Goal: Task Accomplishment & Management: Manage account settings

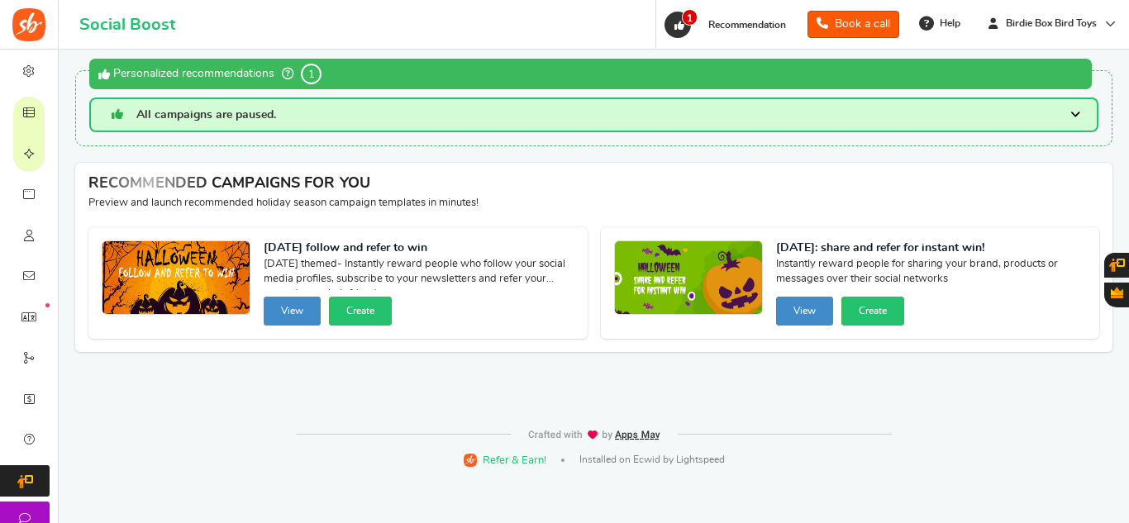
click at [334, 113] on h3 "All campaigns are paused." at bounding box center [593, 115] width 1009 height 35
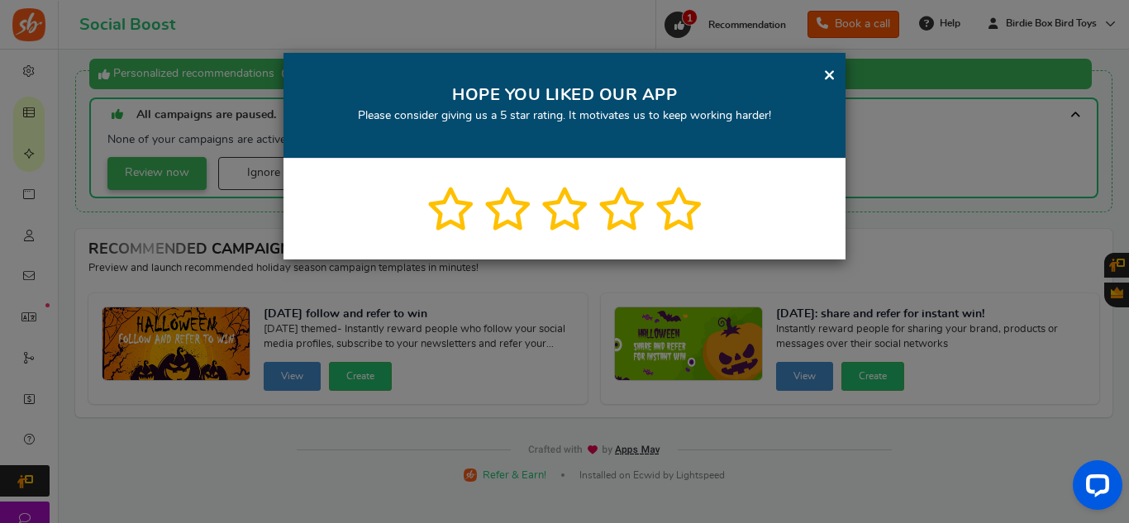
click at [174, 173] on div "× HOPE YOU LIKED OUR APP Please consider giving us a 5 star rating. It motivate…" at bounding box center [564, 261] width 1129 height 523
click at [831, 70] on link "×" at bounding box center [829, 74] width 12 height 21
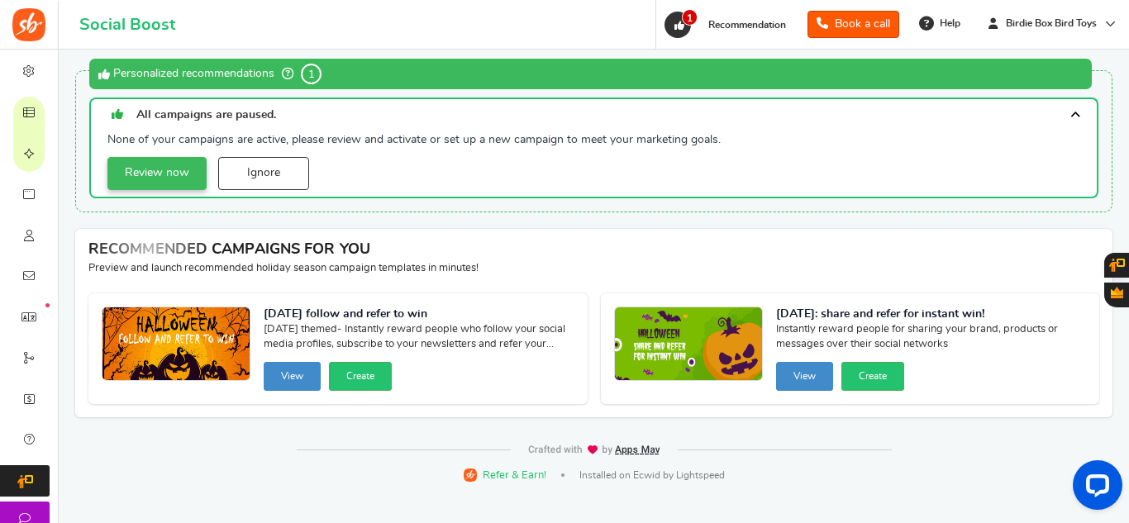
click at [140, 180] on link "Review now" at bounding box center [156, 173] width 99 height 33
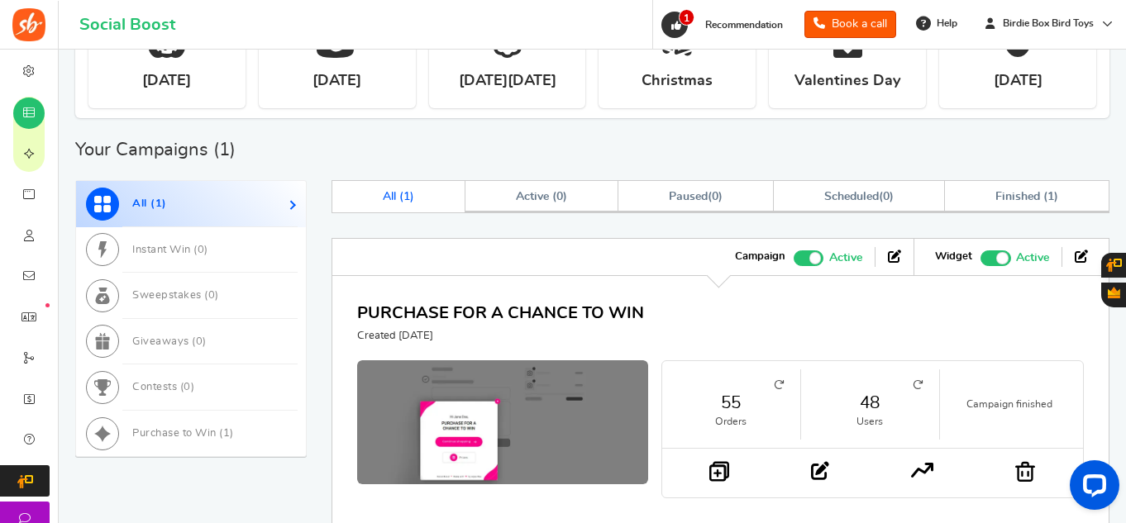
scroll to position [463, 0]
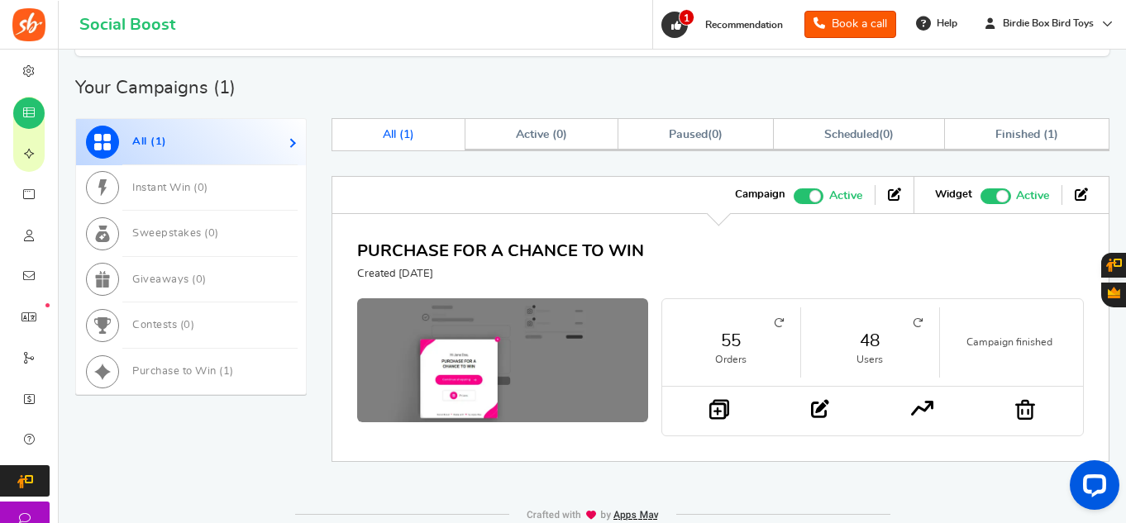
click at [1000, 202] on span at bounding box center [1002, 196] width 12 height 12
click at [980, 199] on input "Recommended: TURN ON Active Paused" at bounding box center [980, 193] width 0 height 11
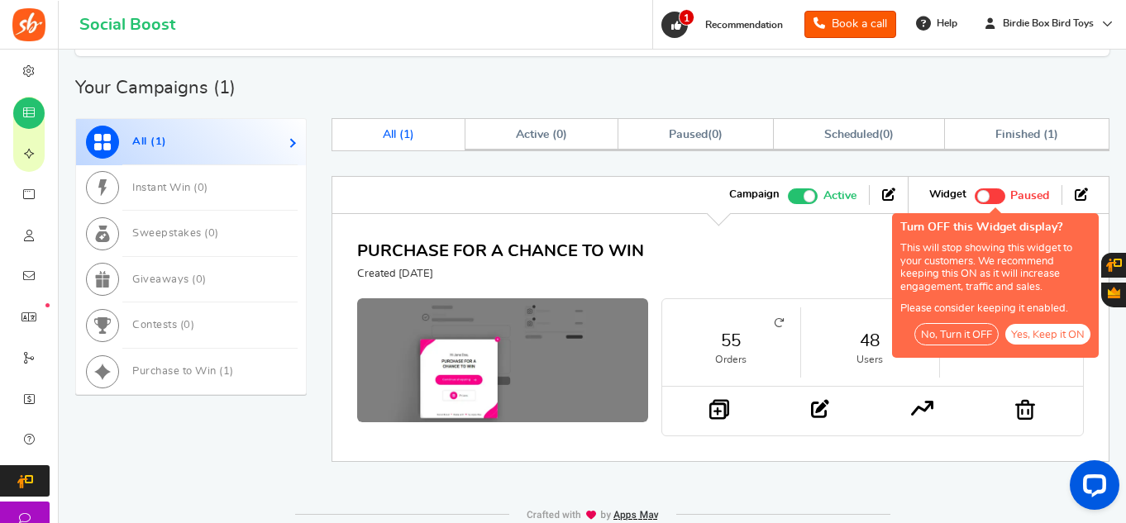
click at [957, 331] on button "No, Turn it OFF" at bounding box center [956, 334] width 84 height 22
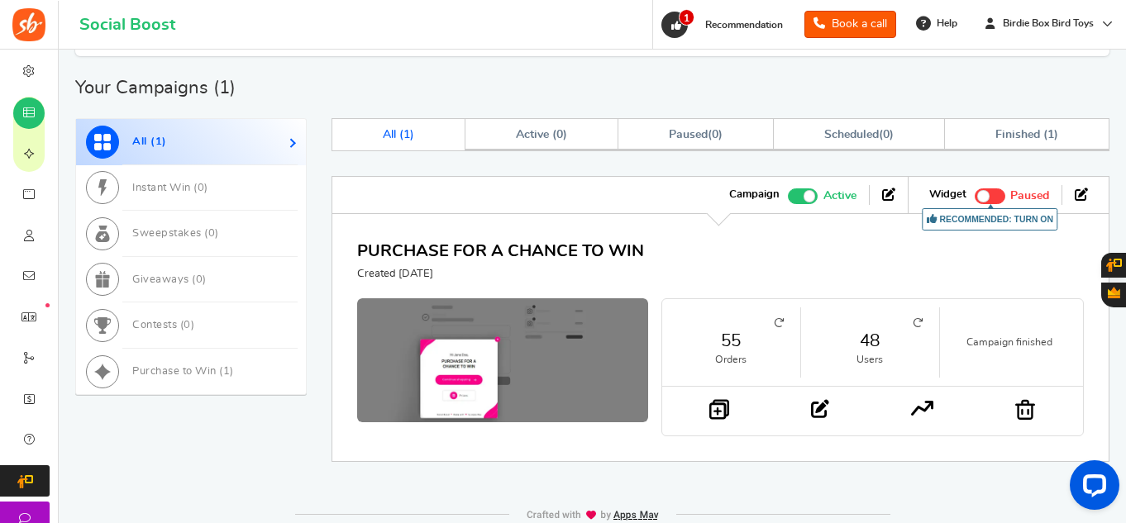
click at [799, 198] on span at bounding box center [803, 196] width 31 height 16
click at [788, 198] on input "Active Paused" at bounding box center [788, 193] width 0 height 11
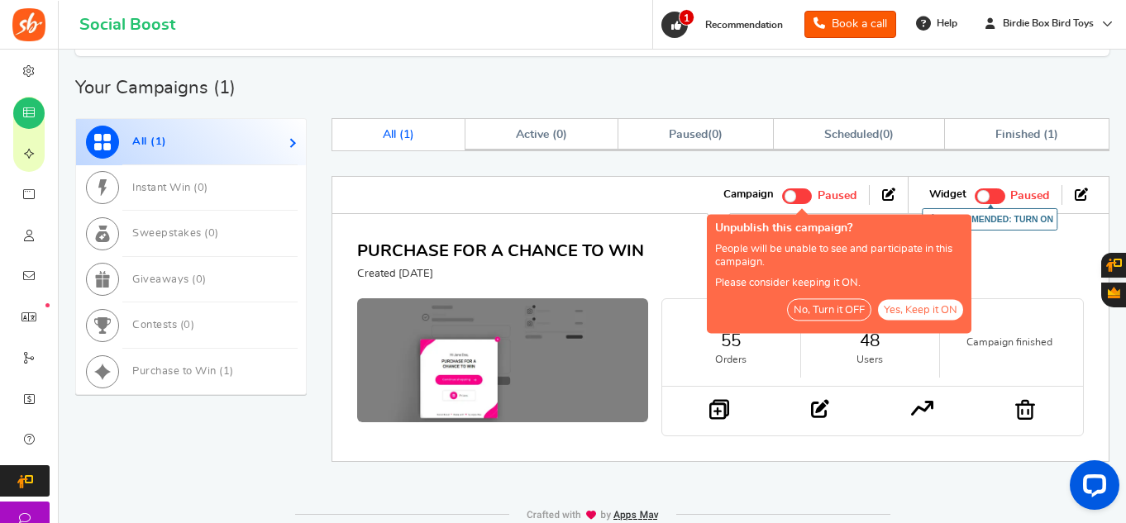
click at [813, 312] on button "No, Turn it OFF" at bounding box center [829, 309] width 84 height 22
